Goal: Find contact information: Find contact information

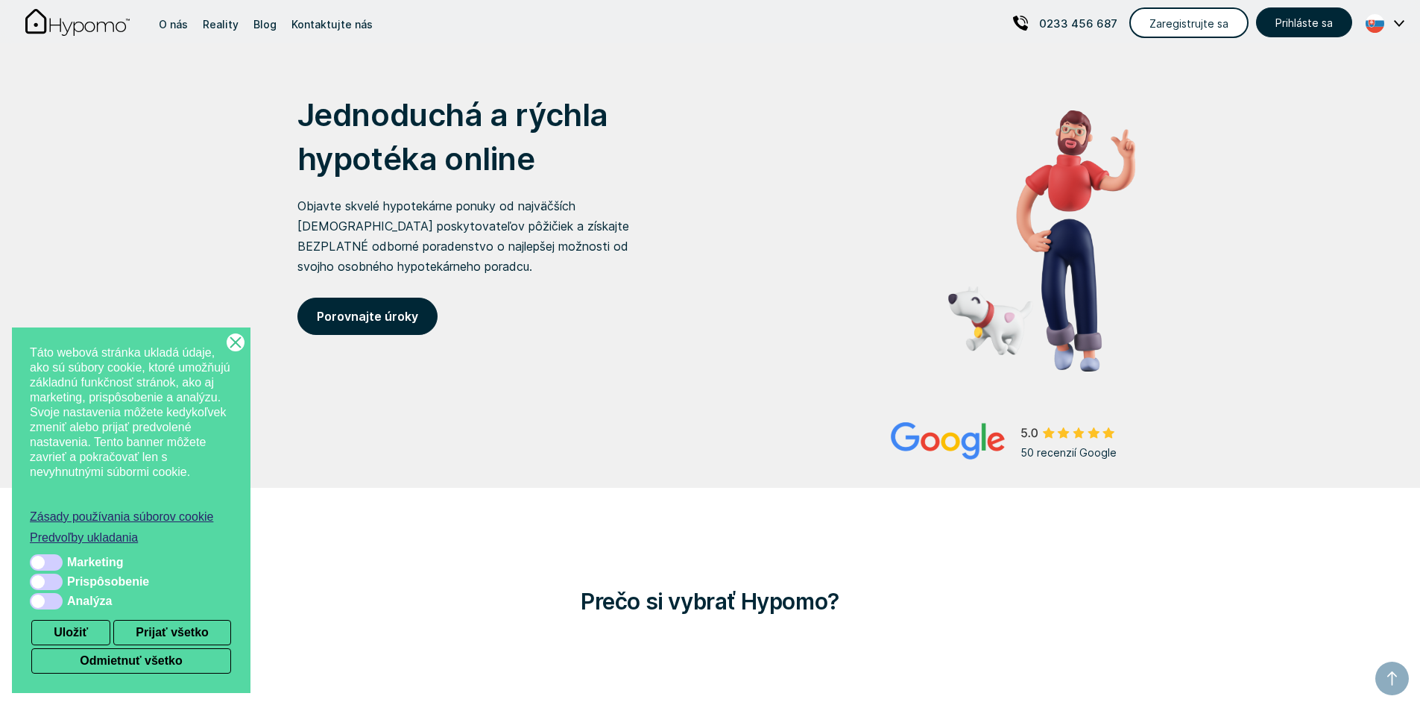
click at [237, 349] on icon "Zatvorte toto dialógové okno" at bounding box center [235, 342] width 15 height 15
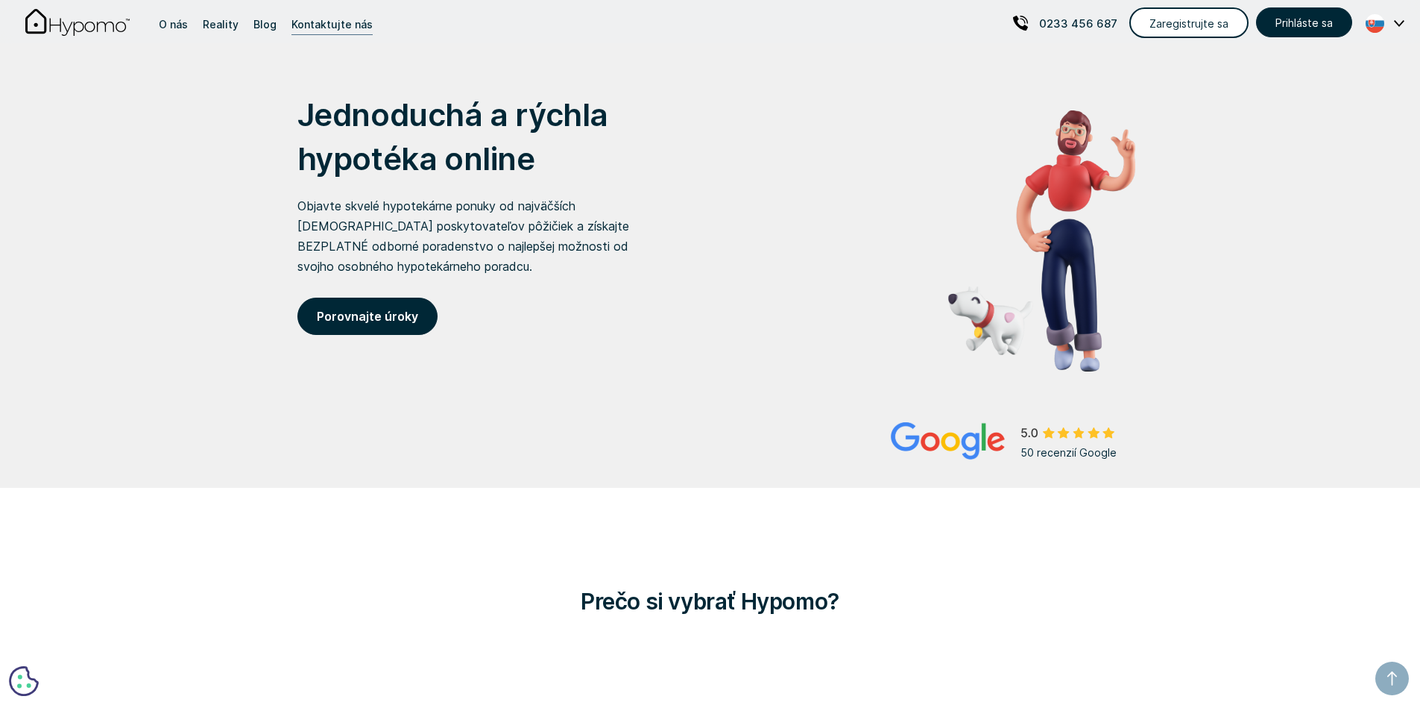
click at [315, 34] on div "Kontaktujte nás" at bounding box center [332, 24] width 81 height 20
click at [329, 28] on div "Kontaktujte nás" at bounding box center [332, 24] width 81 height 20
drag, startPoint x: 523, startPoint y: 652, endPoint x: 309, endPoint y: 202, distance: 497.9
click at [322, 22] on div "Kontaktujte nás" at bounding box center [332, 24] width 81 height 20
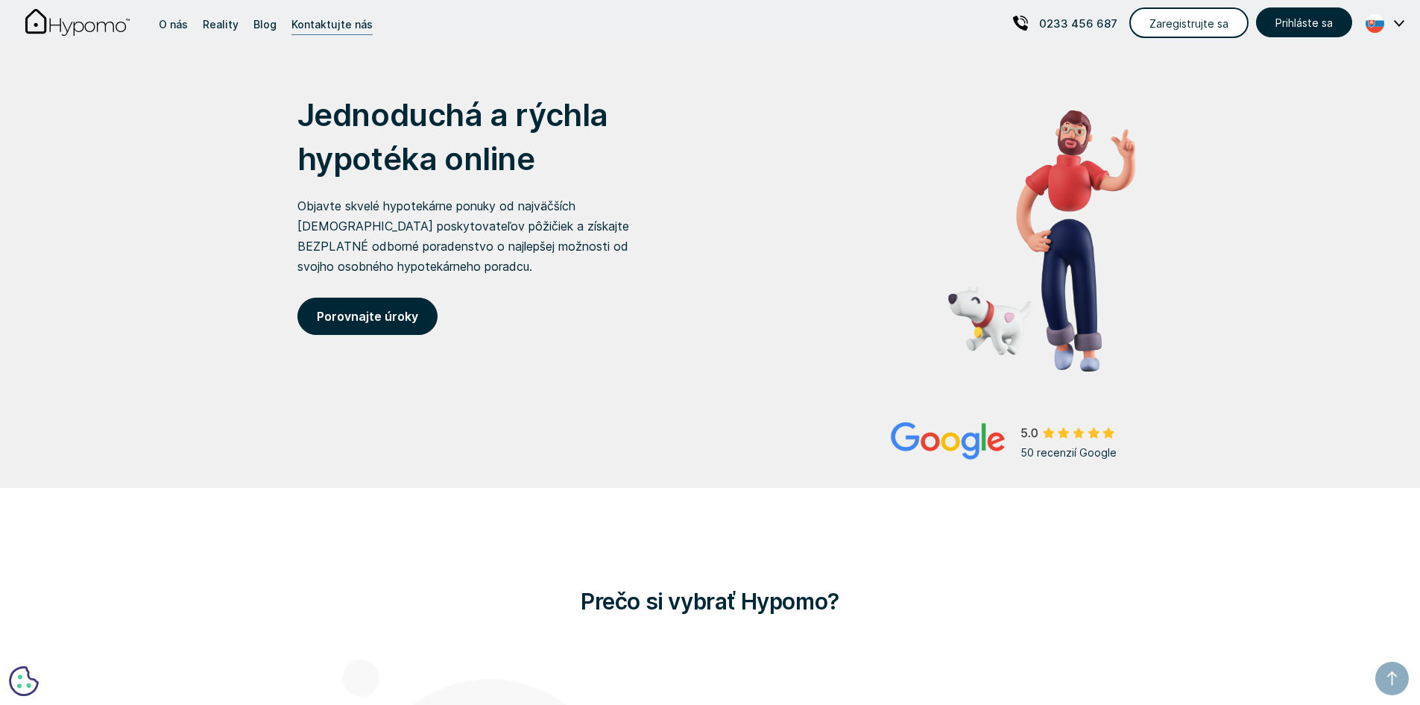
click at [322, 22] on div "Kontaktujte nás" at bounding box center [332, 24] width 81 height 20
click at [254, 25] on div "Blog" at bounding box center [265, 24] width 23 height 20
